Goal: Information Seeking & Learning: Learn about a topic

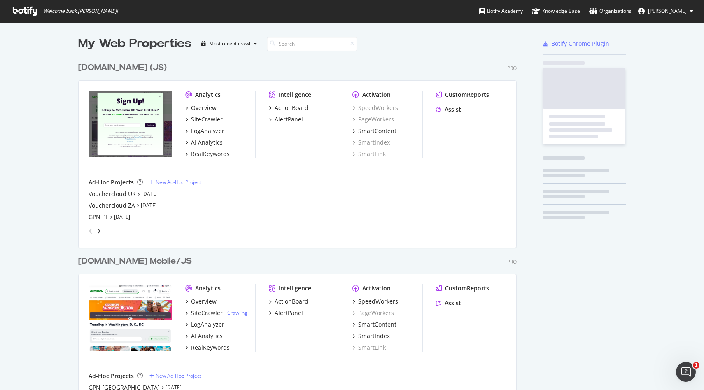
scroll to position [1698, 439]
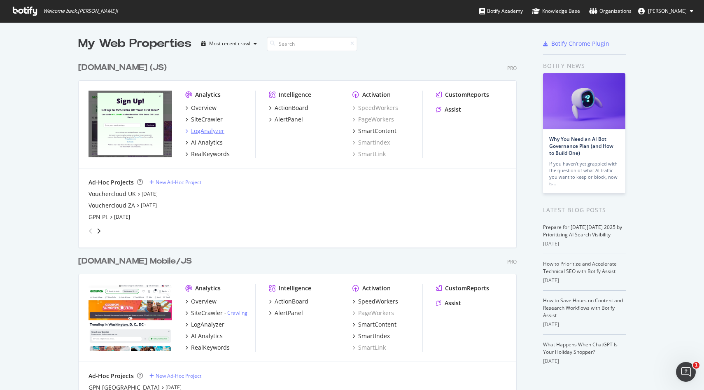
click at [210, 129] on div "LogAnalyzer" at bounding box center [207, 131] width 33 height 8
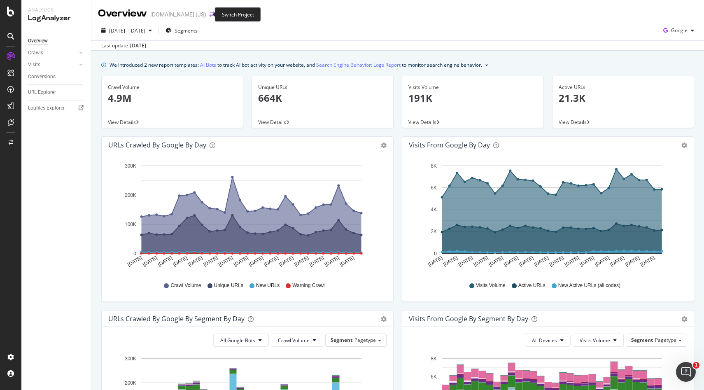
click at [210, 12] on icon "arrow-right-arrow-left" at bounding box center [212, 15] width 5 height 6
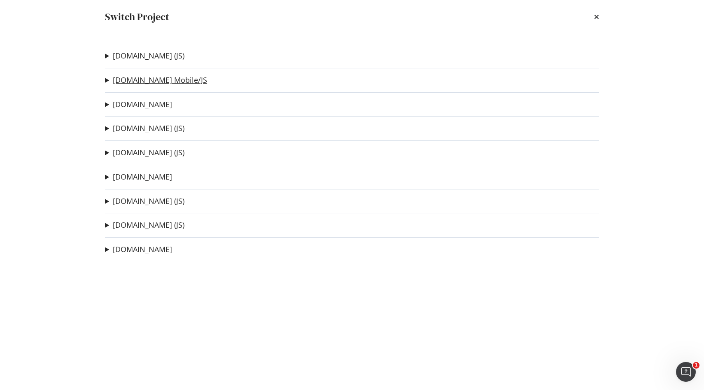
click at [113, 84] on link "[DOMAIN_NAME] Mobile/JS" at bounding box center [160, 80] width 94 height 9
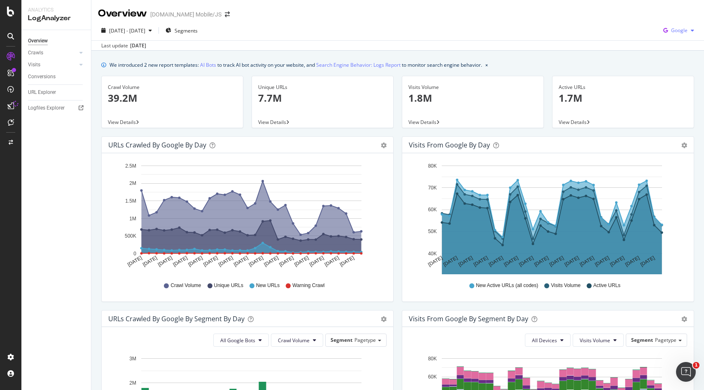
click at [673, 25] on div "Google" at bounding box center [678, 30] width 37 height 12
click at [662, 75] on div "OpenAI" at bounding box center [673, 78] width 57 height 12
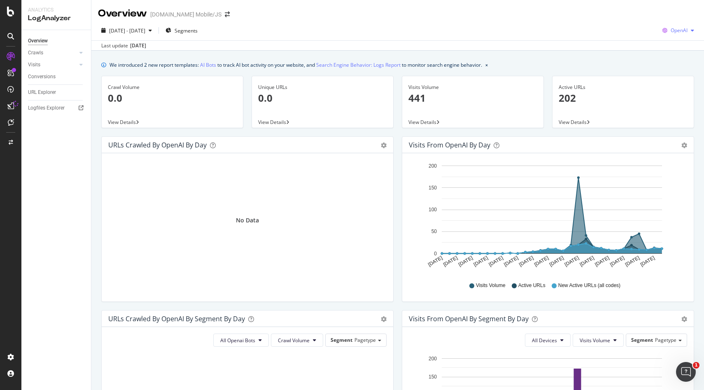
click at [673, 30] on span "OpenAI" at bounding box center [679, 30] width 17 height 7
click at [677, 64] on span "Bing" at bounding box center [679, 61] width 30 height 7
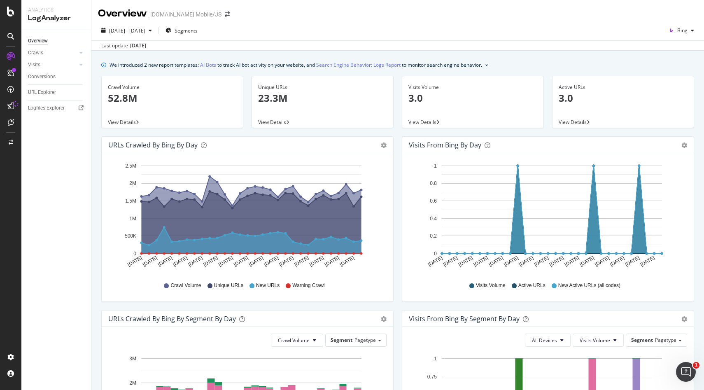
click at [679, 16] on div "Overview [DOMAIN_NAME] Mobile/JS" at bounding box center [397, 10] width 613 height 21
click at [679, 28] on span "Bing" at bounding box center [683, 30] width 10 height 7
click at [666, 50] on span "Google" at bounding box center [679, 46] width 30 height 7
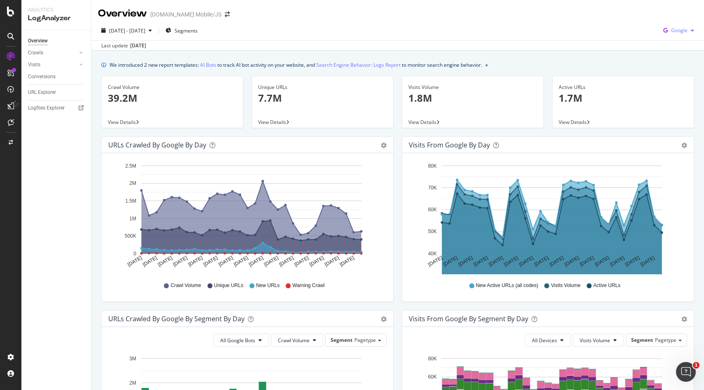
click at [672, 31] on span "Google" at bounding box center [679, 30] width 16 height 7
click at [673, 74] on span "OpenAI" at bounding box center [679, 77] width 30 height 7
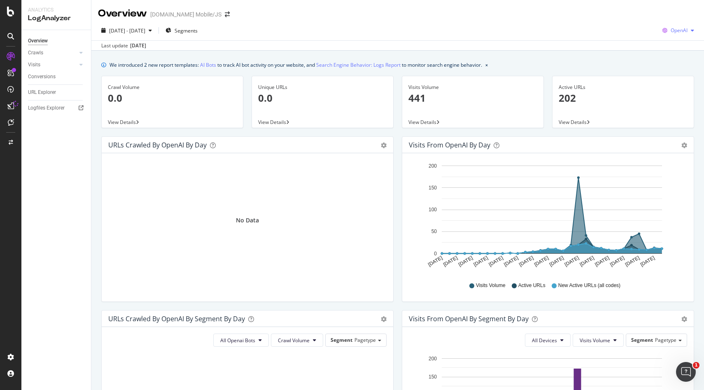
click at [671, 27] on span "OpenAI" at bounding box center [679, 30] width 17 height 7
click at [666, 89] on span "Other AI Bots" at bounding box center [679, 92] width 30 height 7
